Goal: Register for event/course

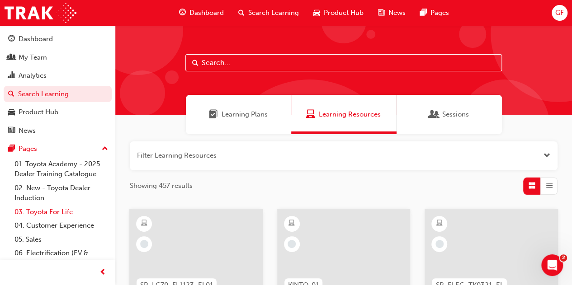
click at [45, 208] on link "03. Toyota For Life" at bounding box center [61, 212] width 101 height 14
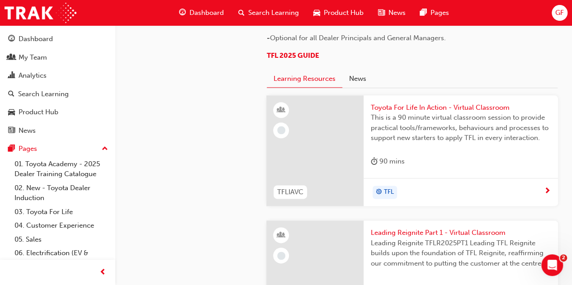
scroll to position [497, 0]
click at [407, 194] on div "TFL" at bounding box center [457, 193] width 173 height 14
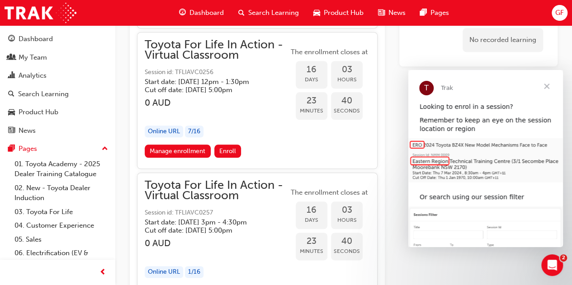
scroll to position [5566, 0]
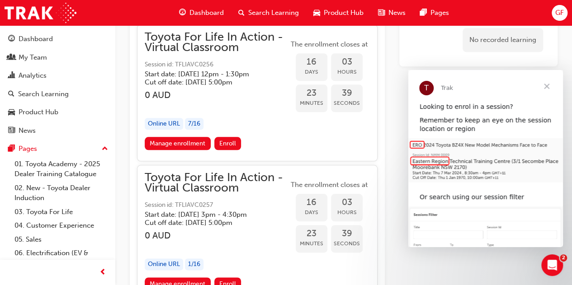
click at [226, 7] on span "Enroll" at bounding box center [227, 3] width 17 height 8
